Goal: Transaction & Acquisition: Purchase product/service

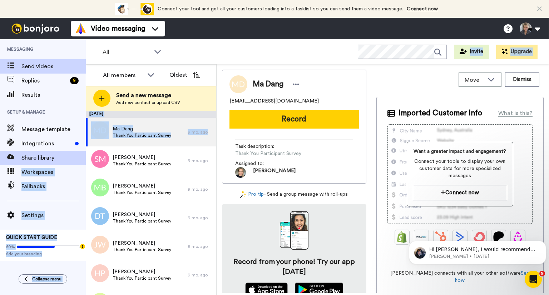
drag, startPoint x: 86, startPoint y: 141, endPoint x: 78, endPoint y: 163, distance: 23.2
click at [78, 163] on div "Messaging Send videos Replies 9 Results Setup & Manage Message template Integra…" at bounding box center [274, 167] width 549 height 256
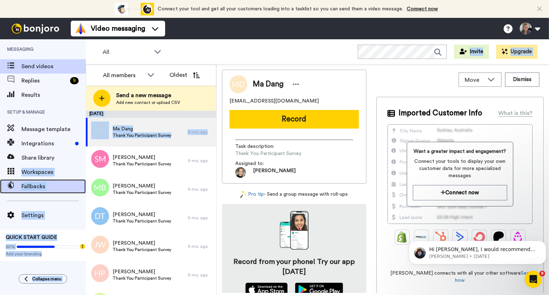
click at [59, 185] on span "Fallbacks" at bounding box center [53, 186] width 64 height 9
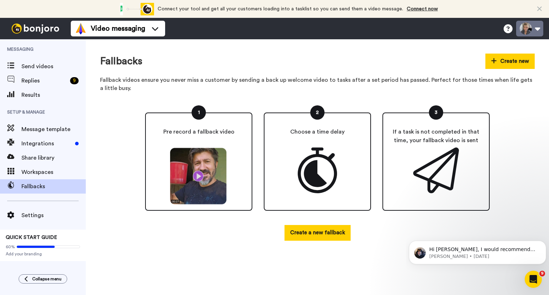
click at [539, 32] on button at bounding box center [529, 29] width 27 height 16
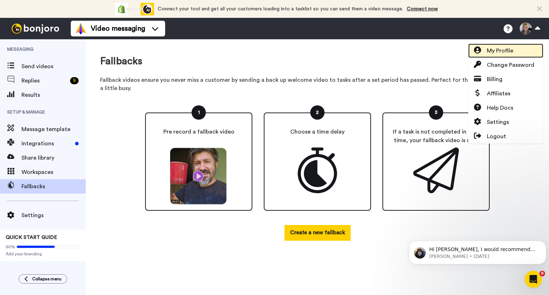
click at [495, 51] on span "My Profile" at bounding box center [500, 50] width 26 height 9
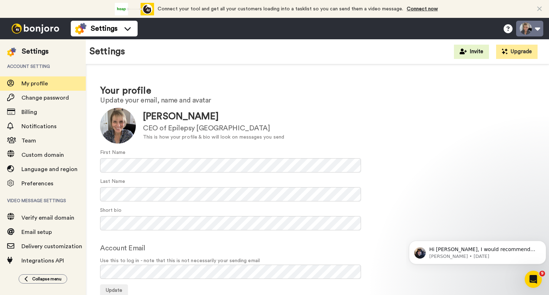
click at [539, 30] on button at bounding box center [529, 29] width 27 height 16
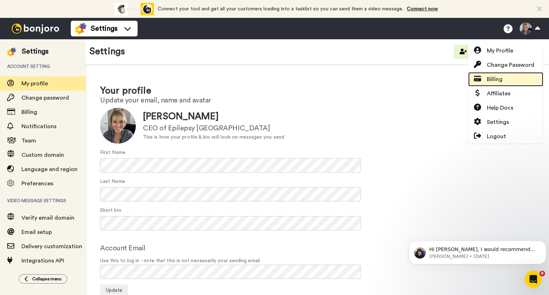
click at [502, 77] on link "Billing" at bounding box center [505, 79] width 75 height 14
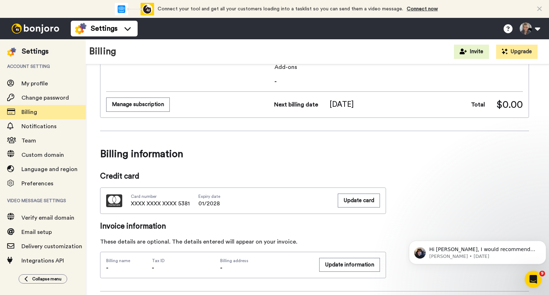
scroll to position [19, 0]
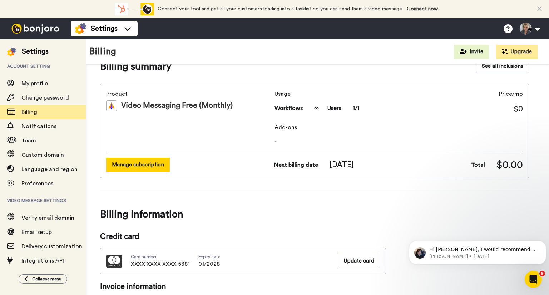
click at [151, 165] on button "Manage subscription" at bounding box center [138, 165] width 64 height 14
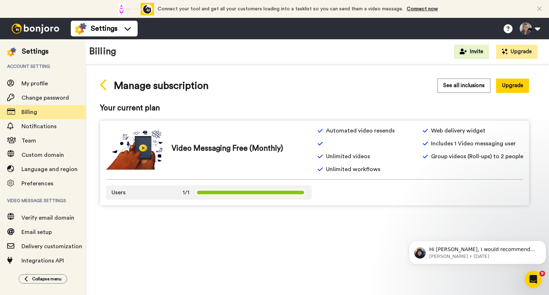
click at [103, 84] on icon at bounding box center [103, 84] width 6 height 11
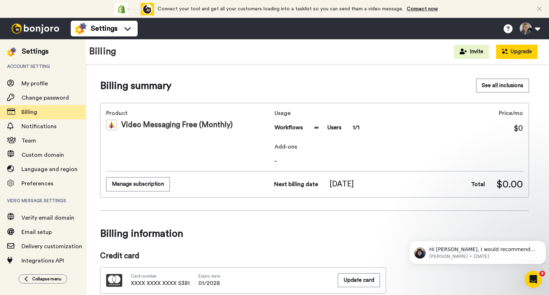
click at [517, 53] on button "Upgrade" at bounding box center [516, 52] width 41 height 14
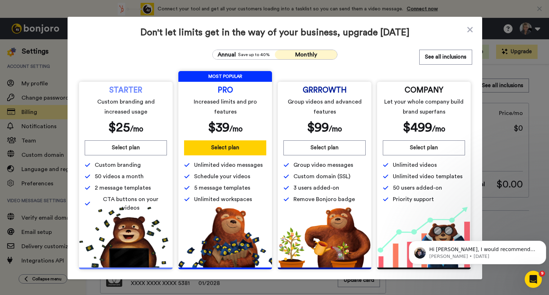
click at [216, 79] on span "MOST POPULAR" at bounding box center [225, 76] width 94 height 11
click at [216, 148] on button "Select plan" at bounding box center [225, 147] width 82 height 15
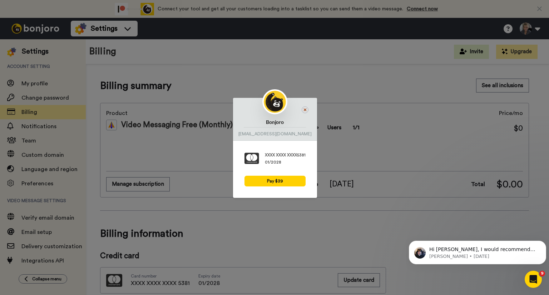
click at [305, 110] on icon at bounding box center [305, 109] width 7 height 7
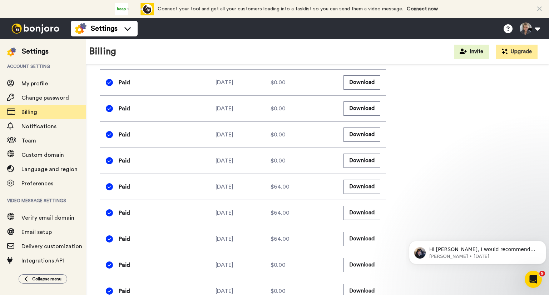
scroll to position [441, 0]
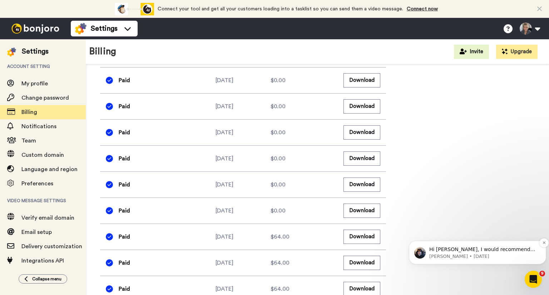
click at [462, 253] on p "Hi Johanna, I would recommend the Growth plan as it includes 3 users." at bounding box center [483, 249] width 108 height 7
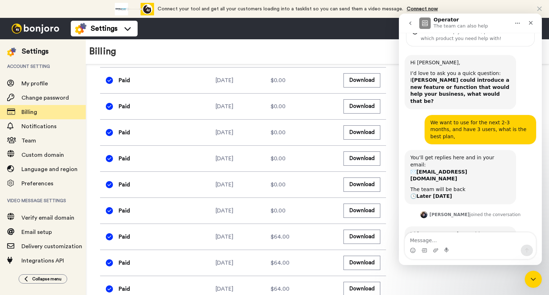
scroll to position [39, 0]
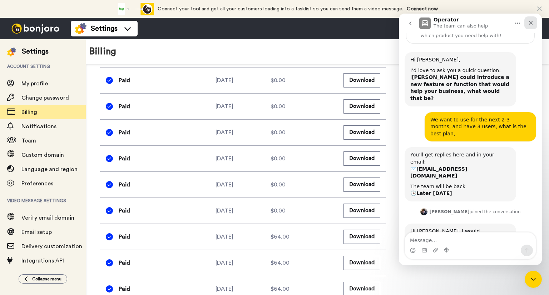
click at [532, 22] on icon "Close" at bounding box center [531, 23] width 6 height 6
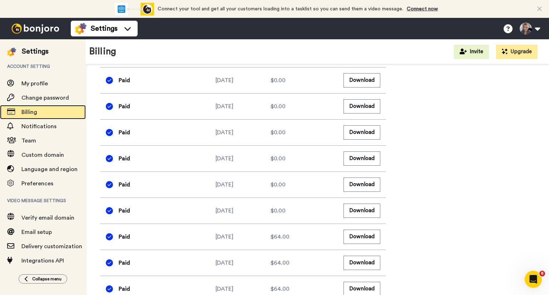
click at [53, 116] on span "Billing" at bounding box center [53, 112] width 64 height 9
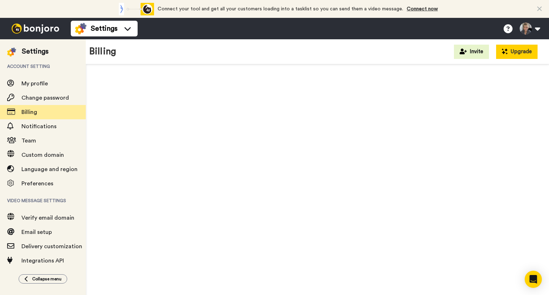
click at [512, 54] on button "Upgrade" at bounding box center [516, 52] width 41 height 14
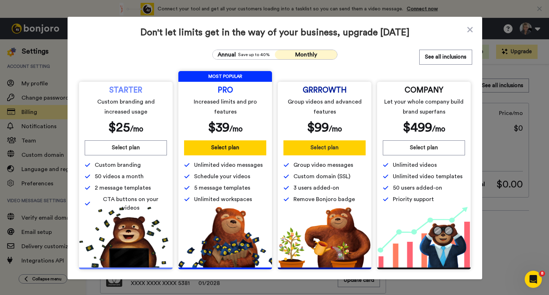
click at [336, 151] on button "Select plan" at bounding box center [324, 147] width 82 height 15
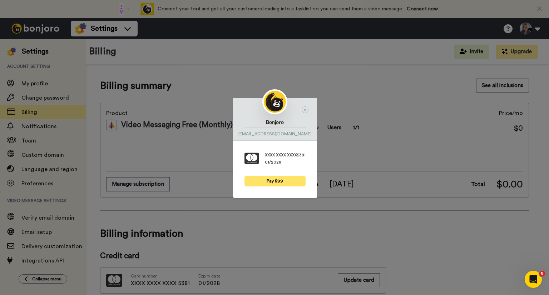
click at [282, 183] on button "Pay $99" at bounding box center [274, 181] width 61 height 11
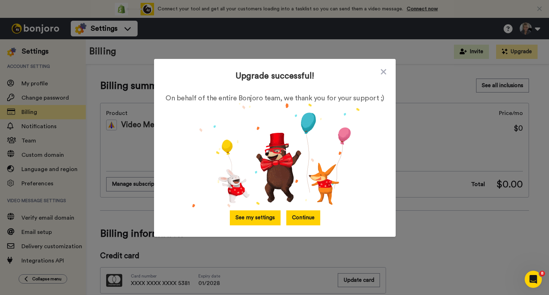
click at [260, 217] on button "See my settings" at bounding box center [255, 217] width 51 height 15
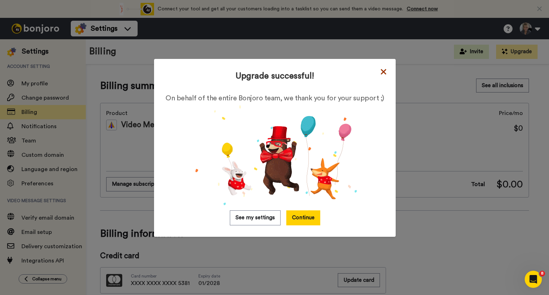
click at [380, 69] on icon at bounding box center [383, 72] width 7 height 9
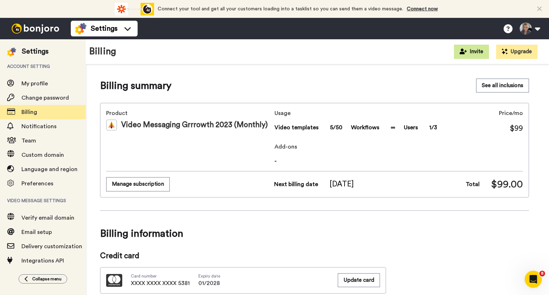
click at [477, 50] on button "Invite" at bounding box center [471, 52] width 35 height 14
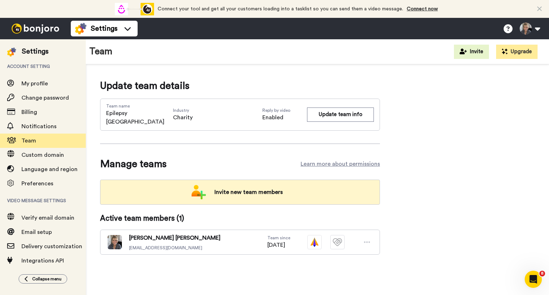
click at [268, 186] on span "Invite new team members" at bounding box center [249, 192] width 80 height 14
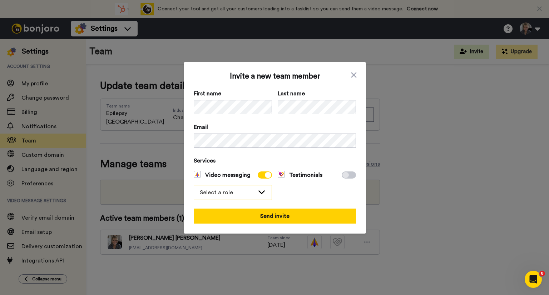
click at [257, 189] on icon at bounding box center [261, 191] width 9 height 7
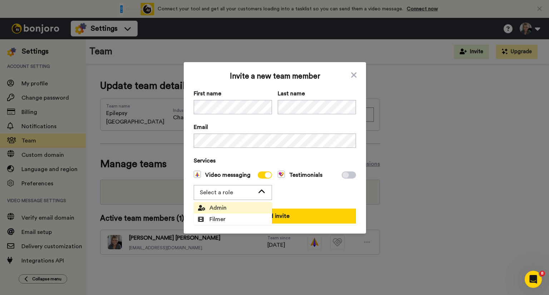
click at [226, 205] on span "Admin" at bounding box center [212, 208] width 37 height 9
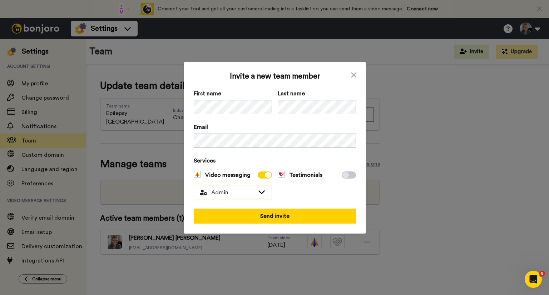
click at [259, 194] on icon at bounding box center [261, 191] width 9 height 7
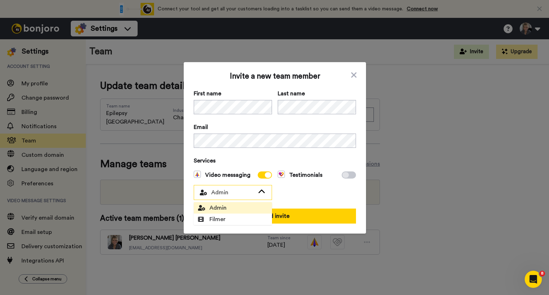
click at [259, 194] on icon at bounding box center [261, 191] width 9 height 7
click at [246, 220] on li "Filmer" at bounding box center [233, 219] width 78 height 11
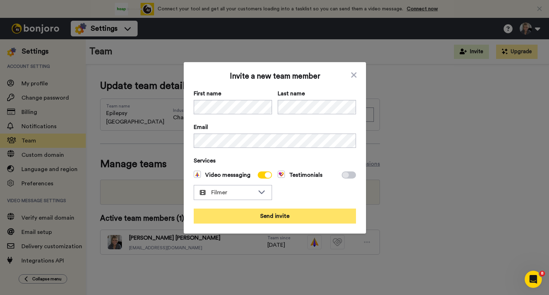
click at [283, 218] on button "Send invite" at bounding box center [275, 216] width 162 height 15
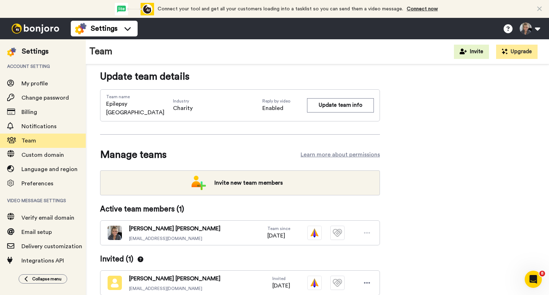
scroll to position [16, 0]
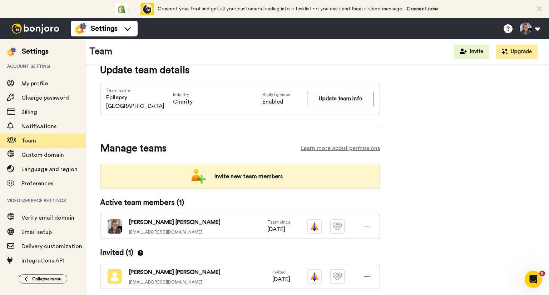
click at [234, 169] on span "Invite new team members" at bounding box center [249, 176] width 80 height 14
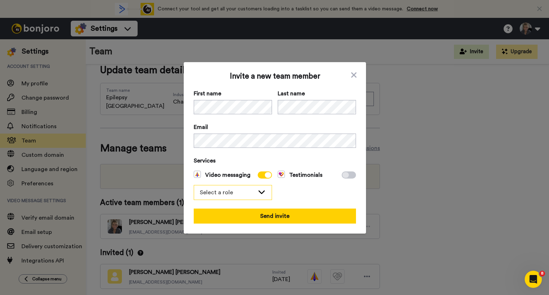
click at [259, 194] on icon at bounding box center [261, 191] width 9 height 7
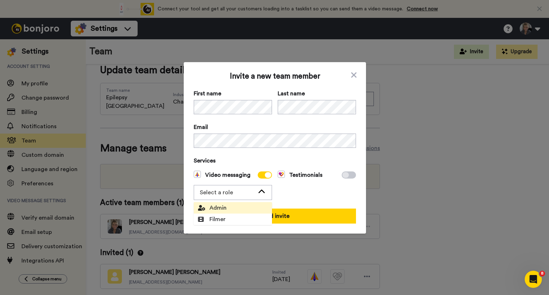
click at [235, 210] on li "Admin" at bounding box center [233, 207] width 78 height 11
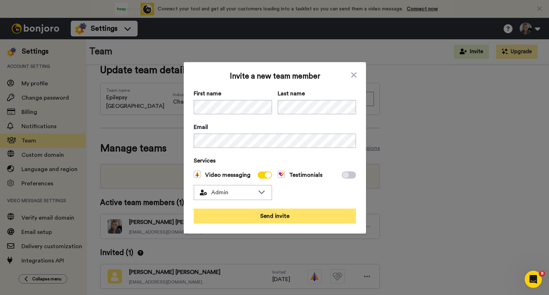
click at [285, 218] on button "Send invite" at bounding box center [275, 216] width 162 height 15
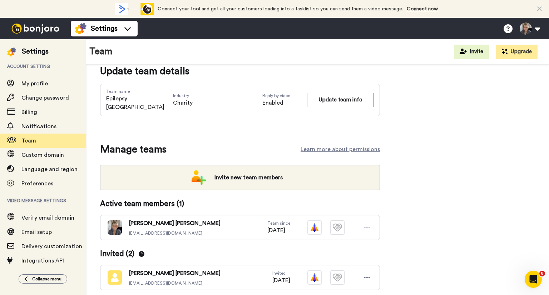
scroll to position [0, 0]
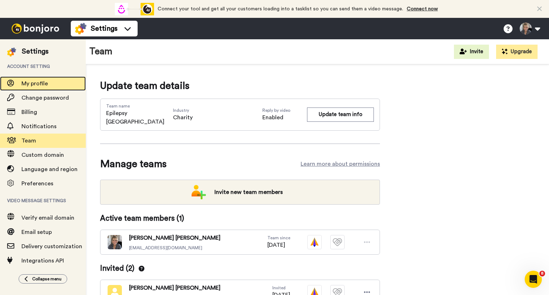
click at [34, 86] on span "My profile" at bounding box center [34, 84] width 26 height 6
